Goal: Find specific page/section

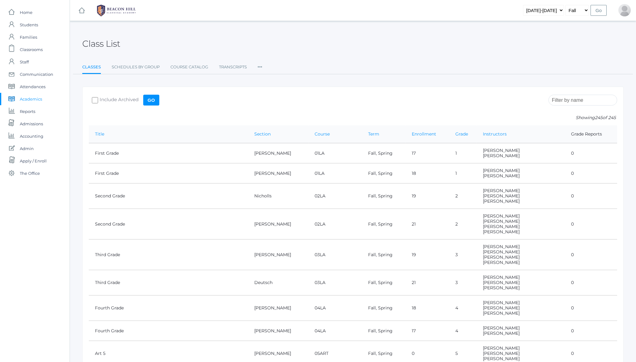
scroll to position [423, 0]
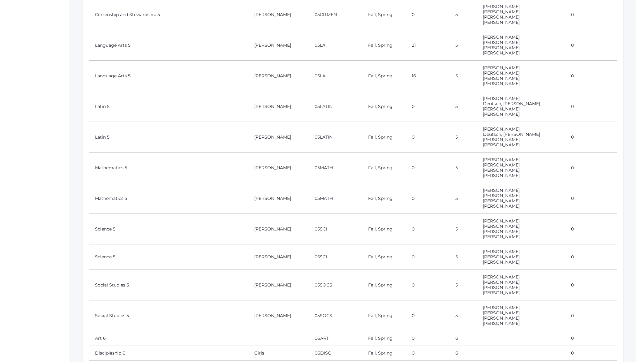
click at [107, 74] on link "Language Arts 5" at bounding box center [113, 75] width 36 height 6
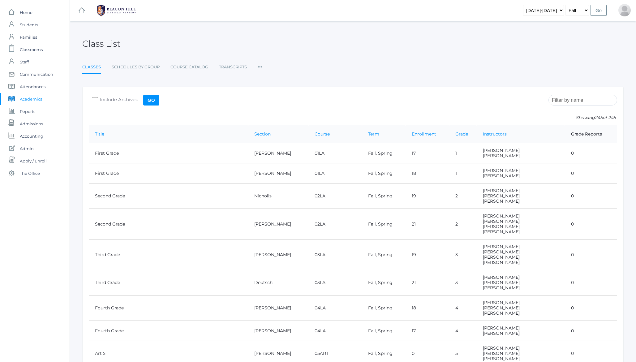
click at [324, 48] on div "Class List" at bounding box center [353, 40] width 542 height 23
